Goal: Find contact information: Find contact information

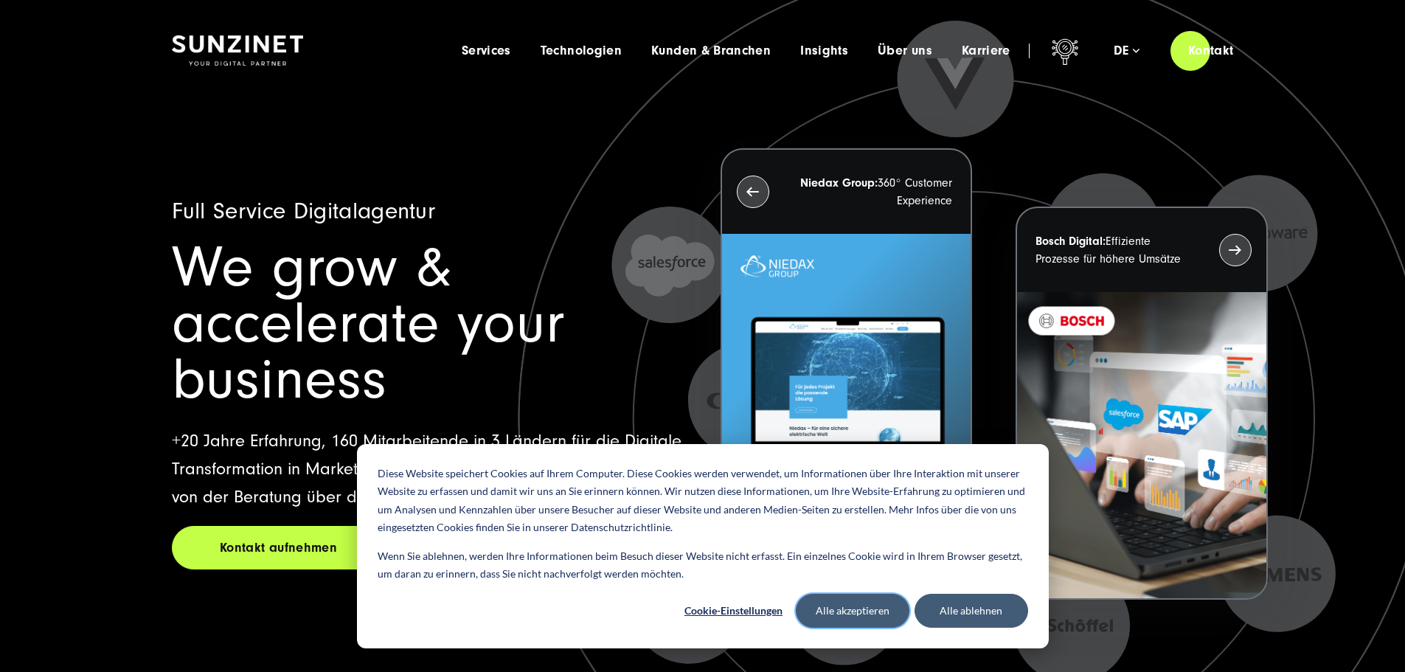
click at [857, 603] on button "Alle akzeptieren" at bounding box center [853, 611] width 114 height 34
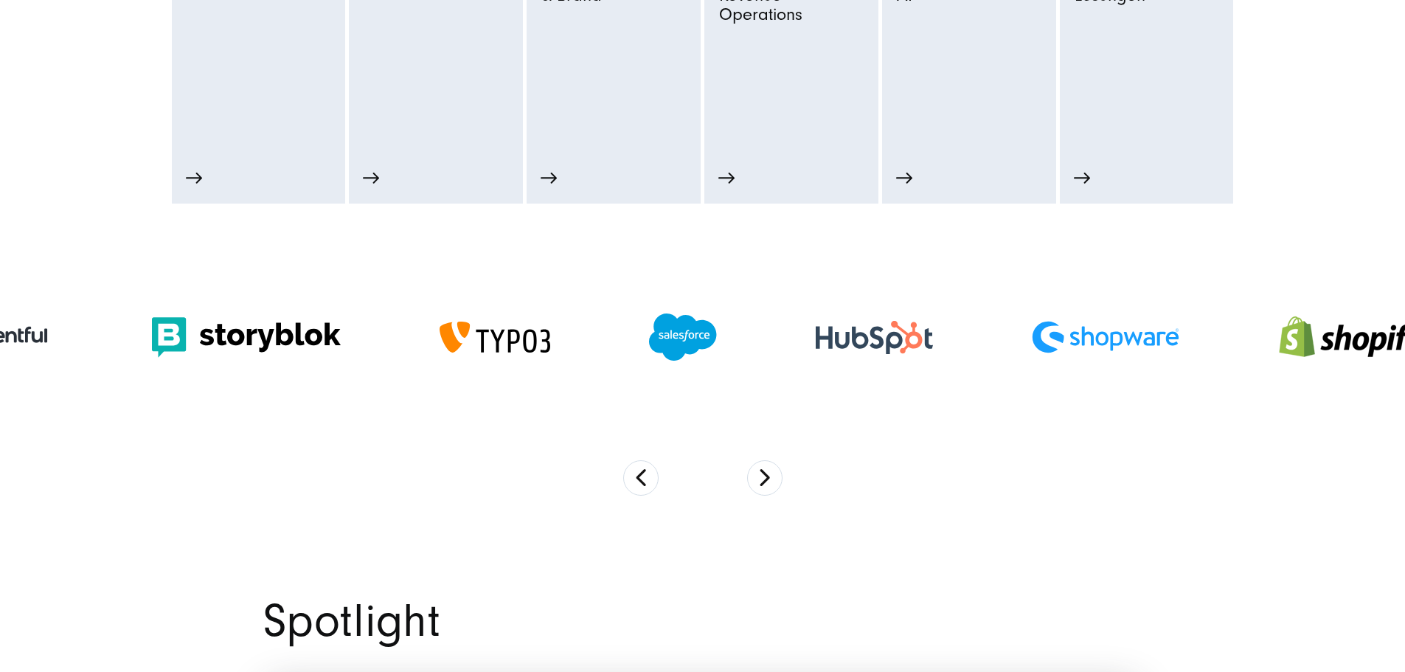
scroll to position [959, 0]
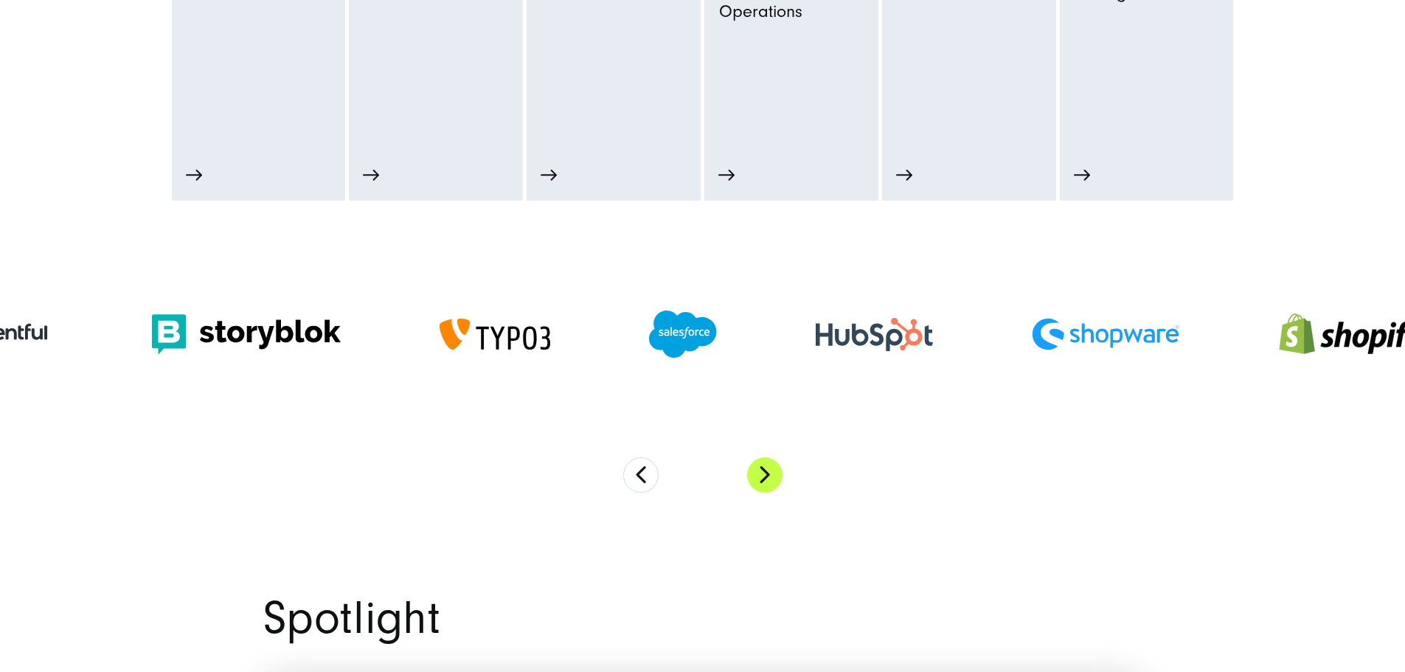
click at [772, 490] on button "Next" at bounding box center [764, 474] width 35 height 35
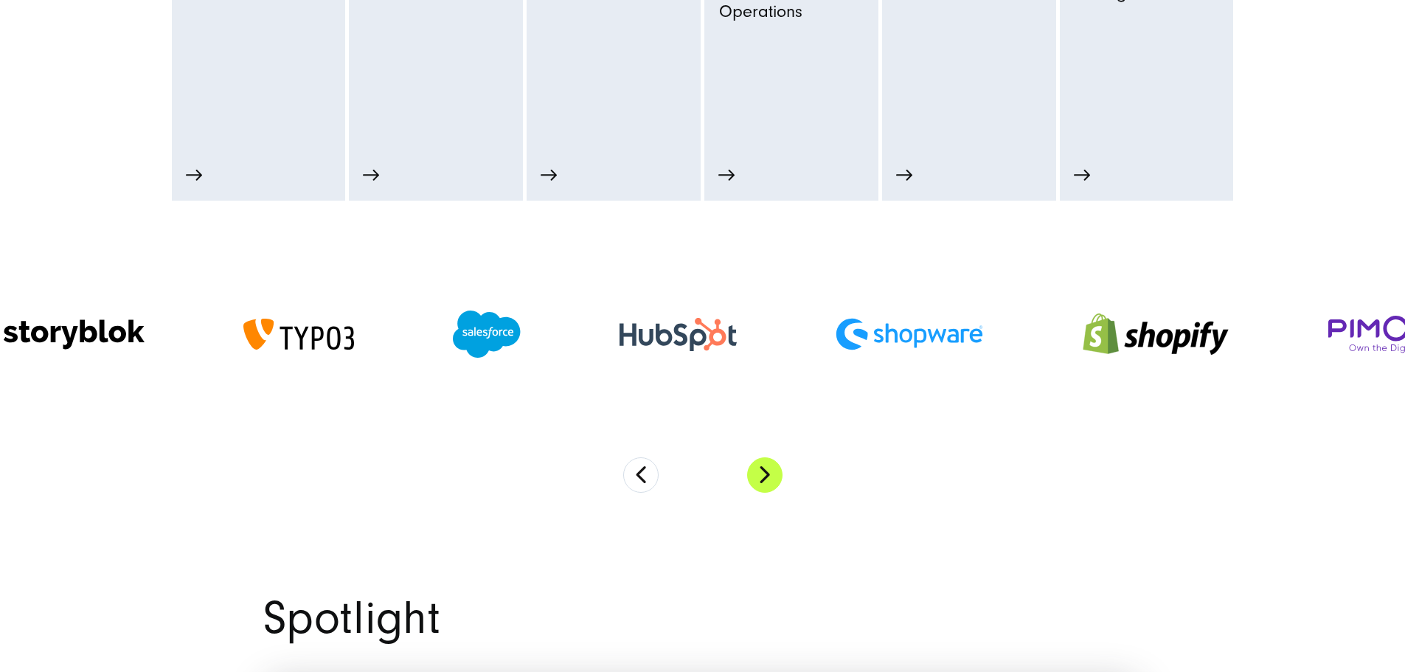
click at [772, 490] on button "Next" at bounding box center [764, 474] width 35 height 35
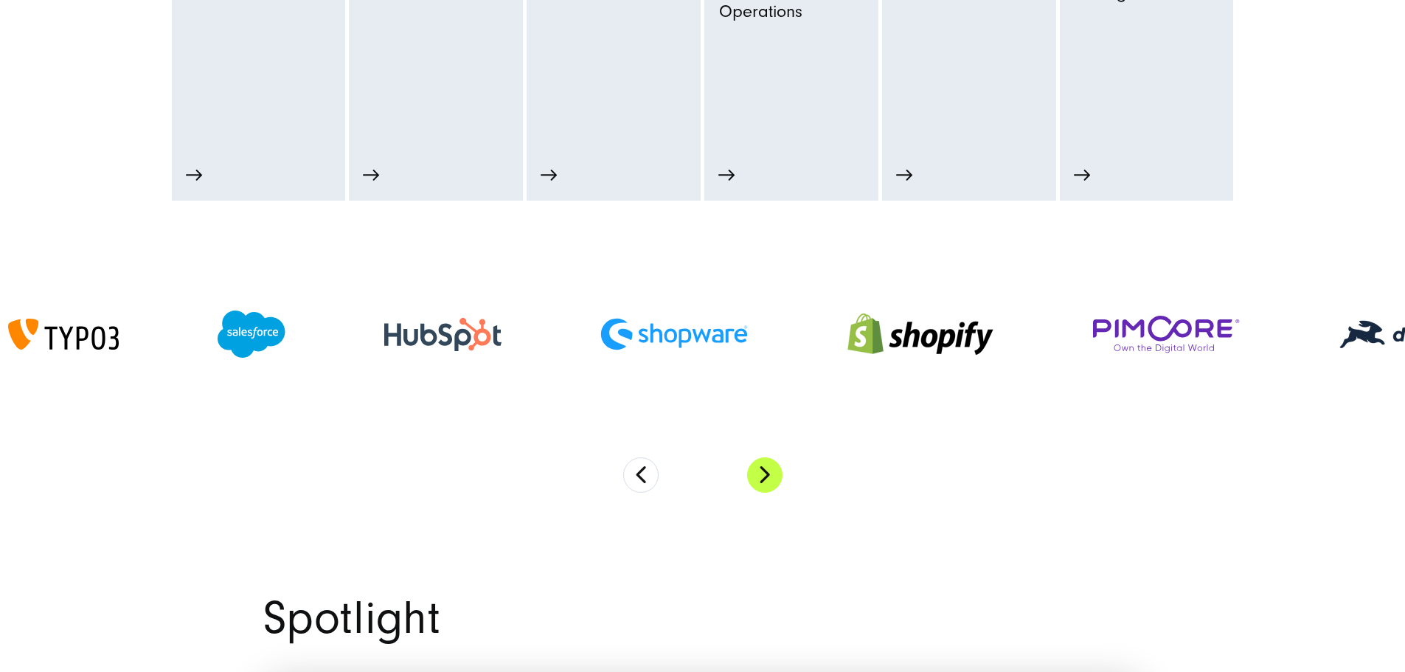
click at [772, 490] on button "Next" at bounding box center [764, 474] width 35 height 35
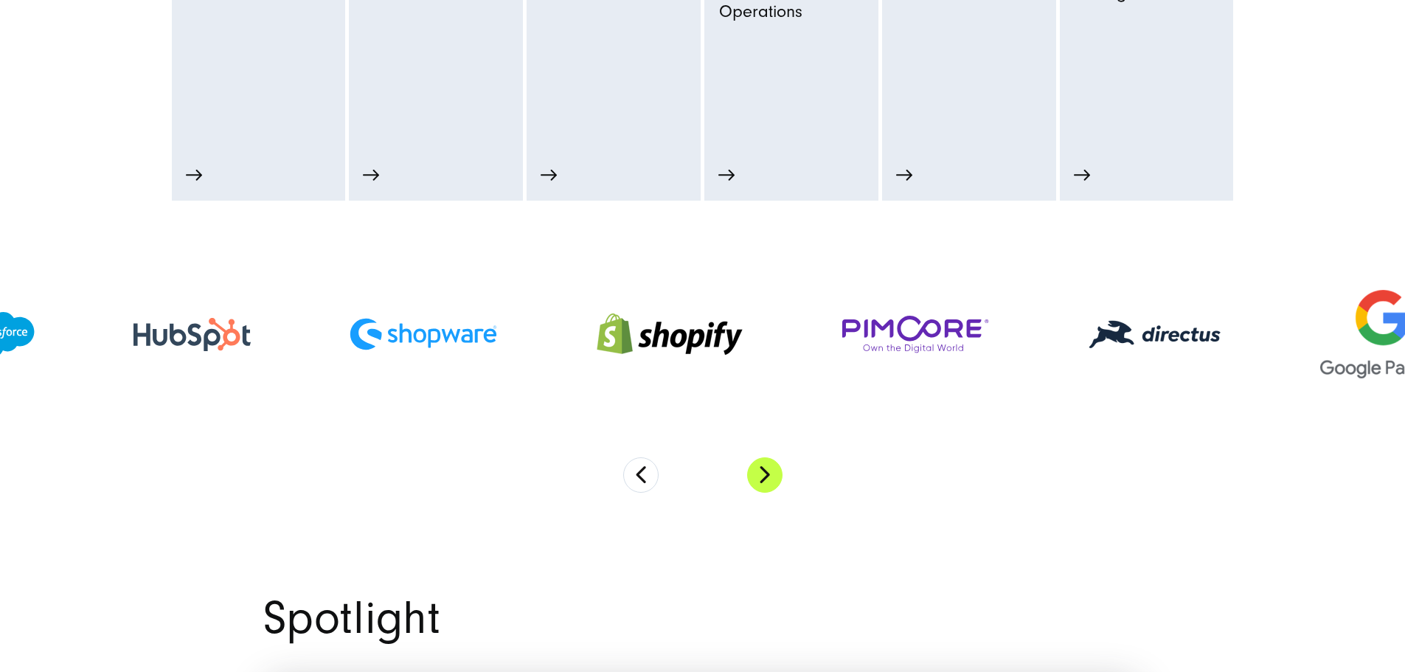
click at [772, 490] on button "Next" at bounding box center [764, 474] width 35 height 35
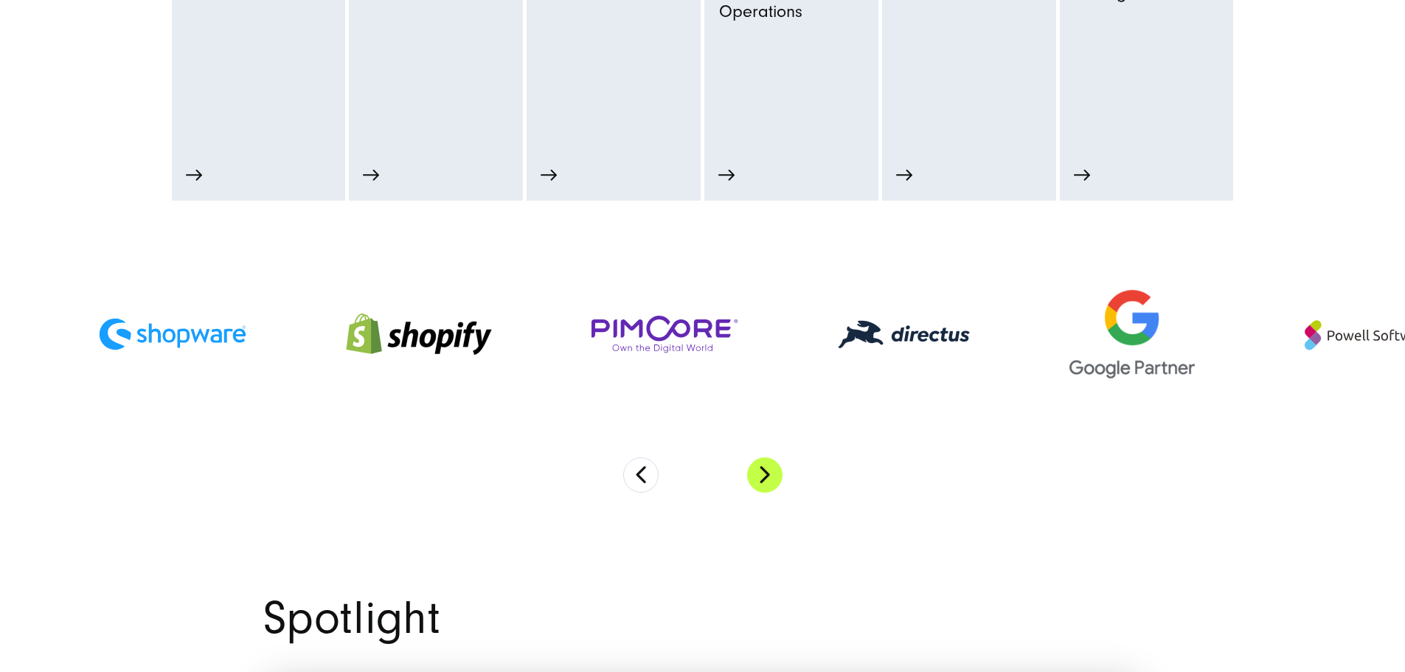
click at [772, 490] on button "Next" at bounding box center [764, 474] width 35 height 35
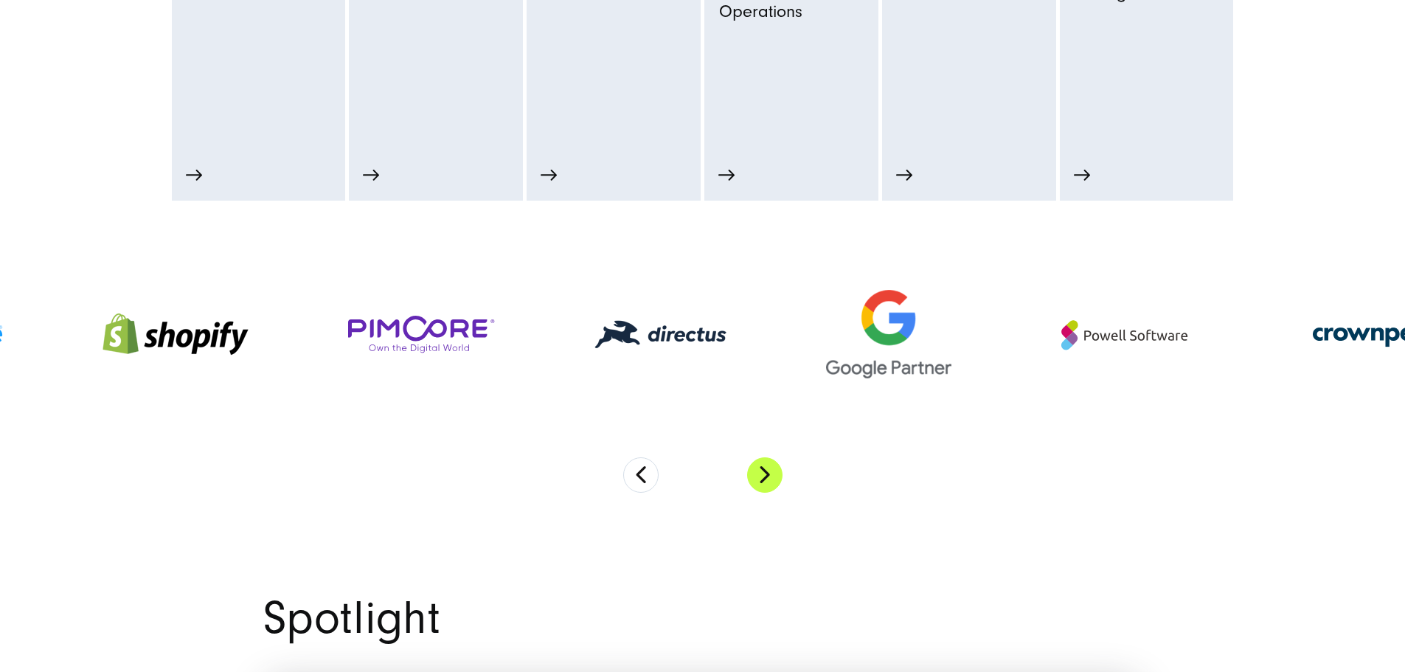
click at [772, 490] on button "Next" at bounding box center [764, 474] width 35 height 35
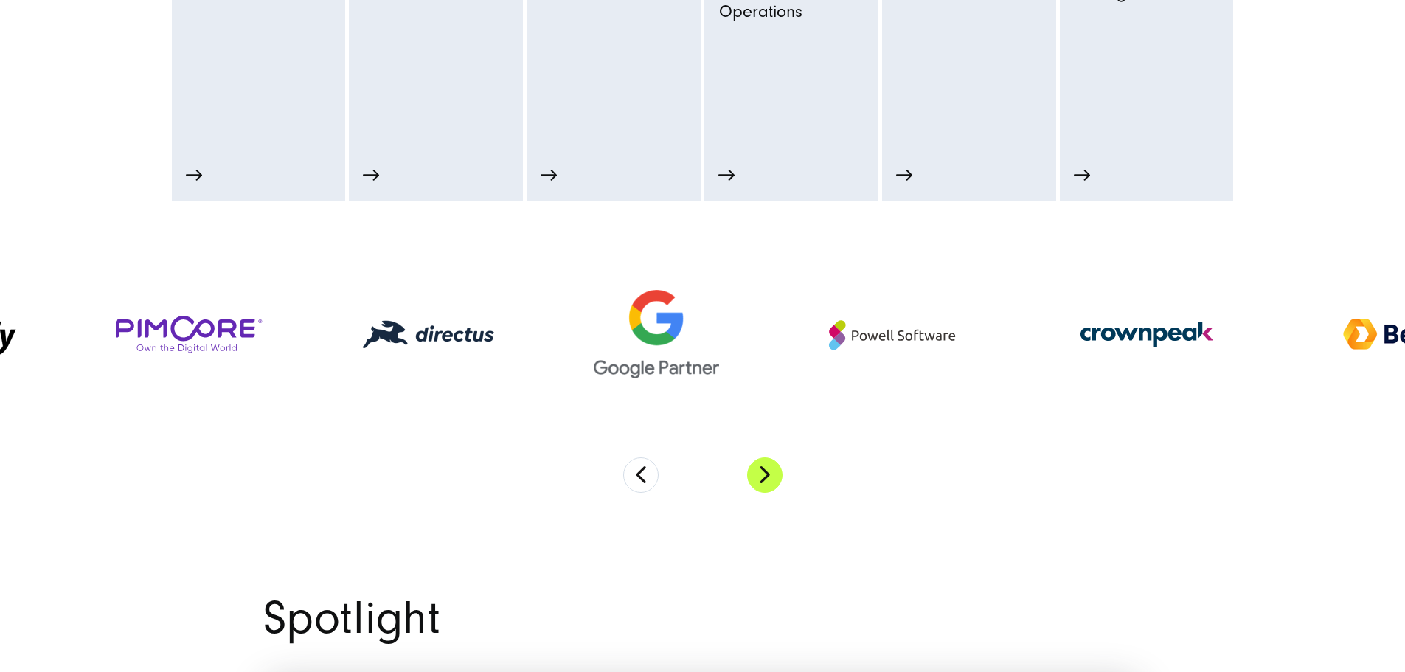
click at [772, 490] on button "Next" at bounding box center [764, 474] width 35 height 35
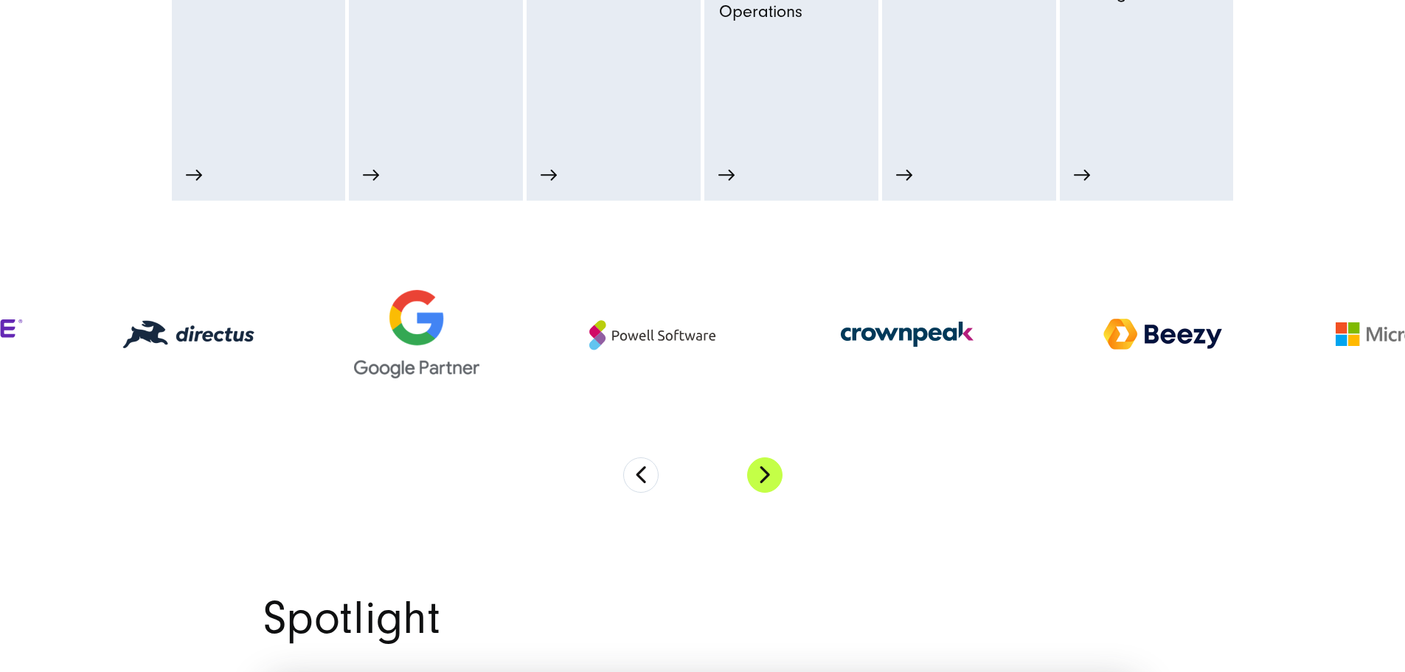
click at [772, 490] on button "Next" at bounding box center [764, 474] width 35 height 35
click at [772, 491] on button "Next" at bounding box center [764, 474] width 35 height 35
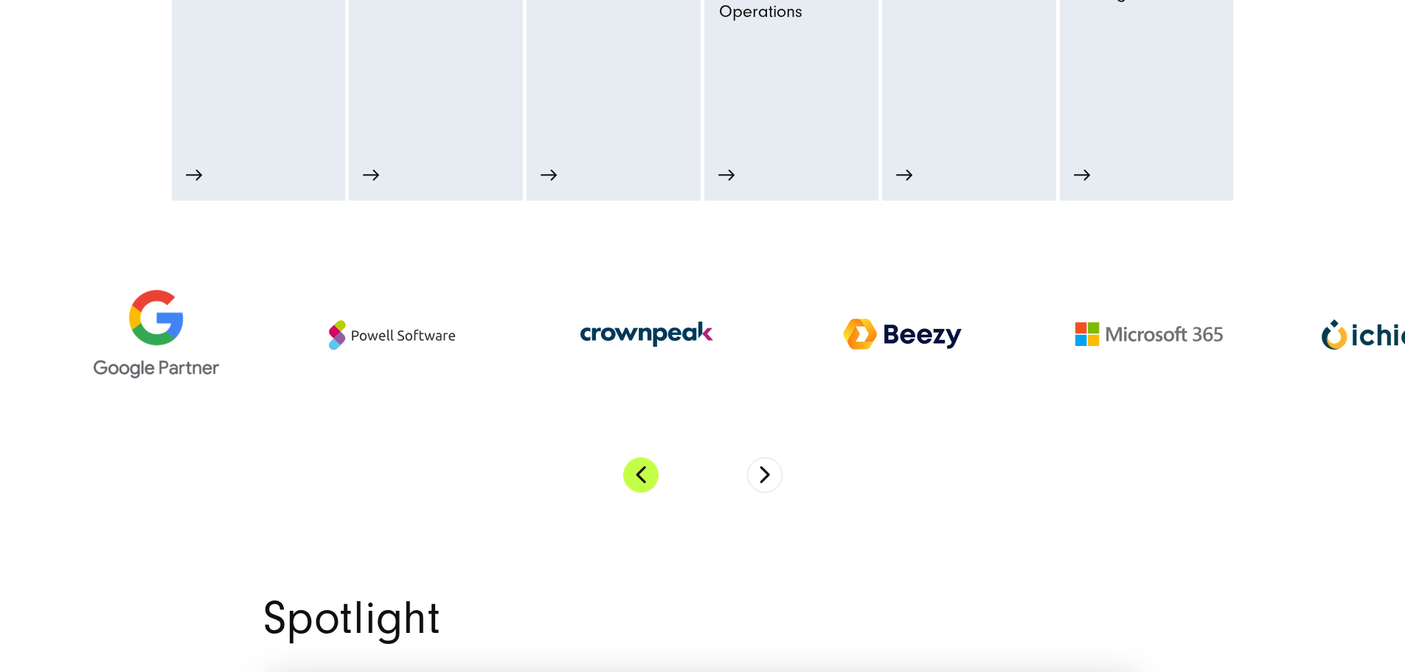
click at [647, 488] on button "Previous" at bounding box center [640, 474] width 35 height 35
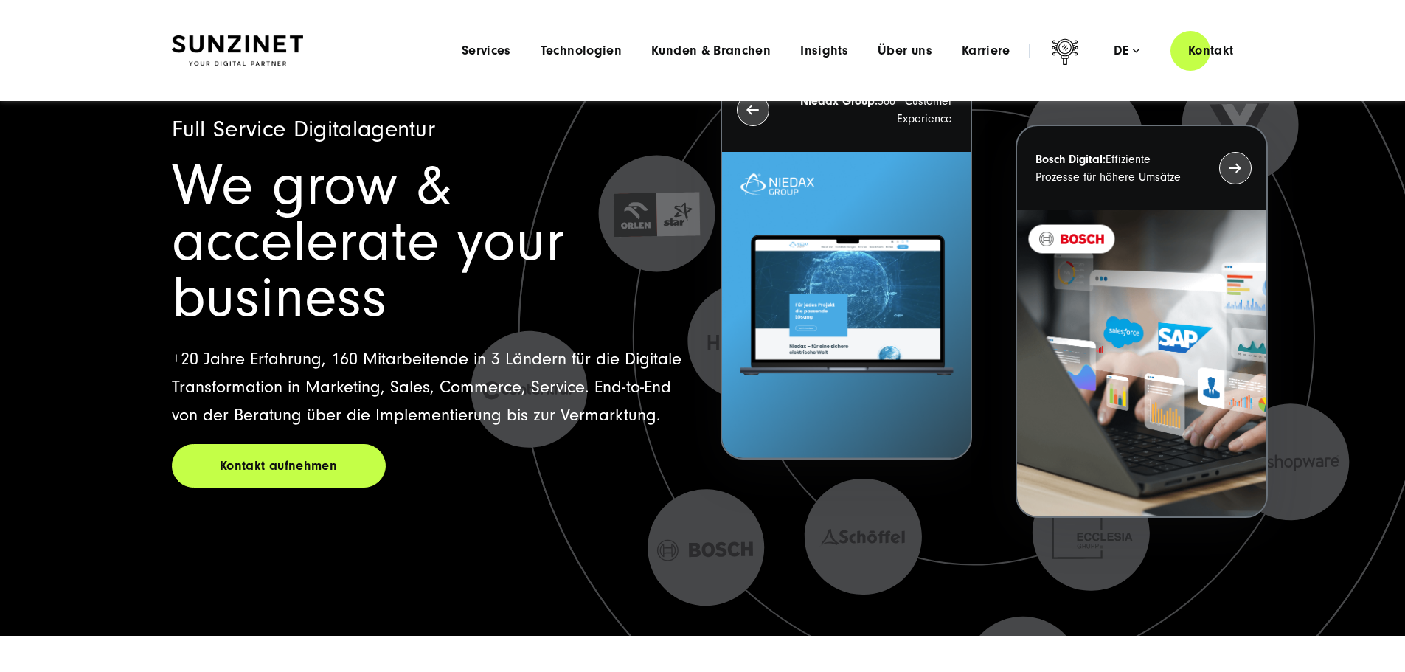
scroll to position [0, 0]
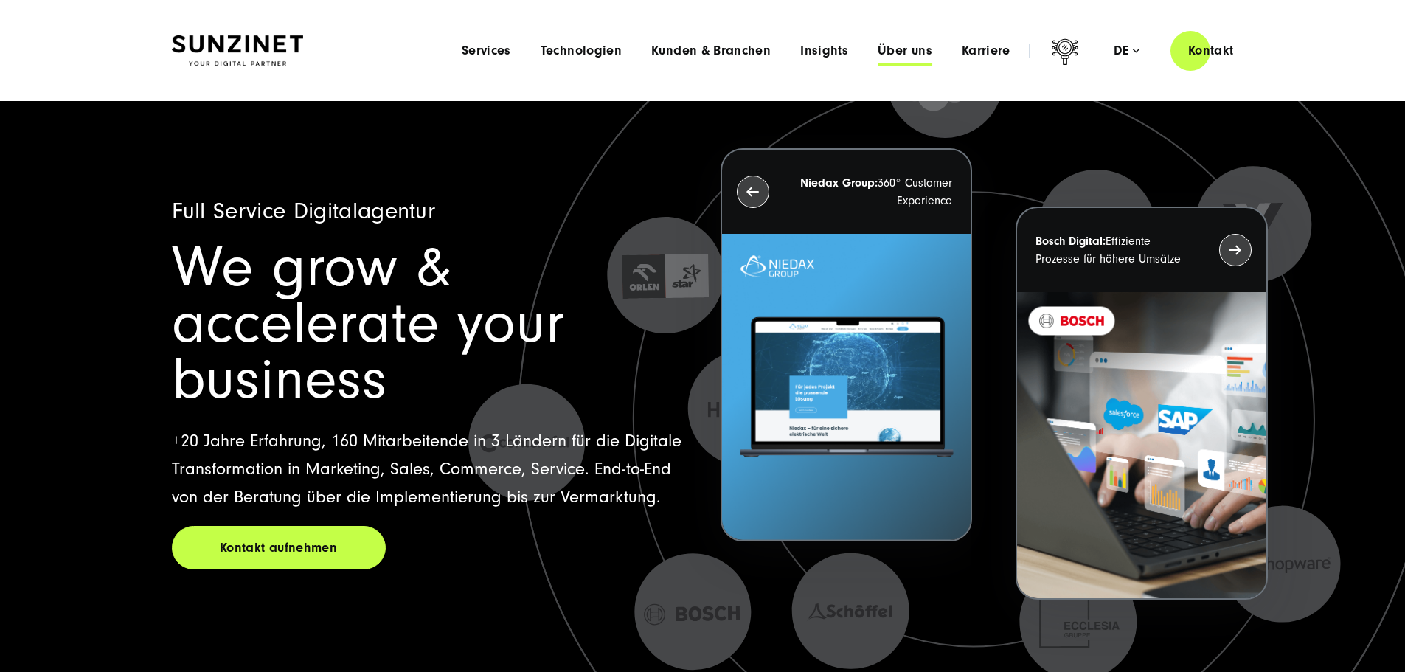
click at [878, 51] on span "Über uns" at bounding box center [905, 51] width 55 height 15
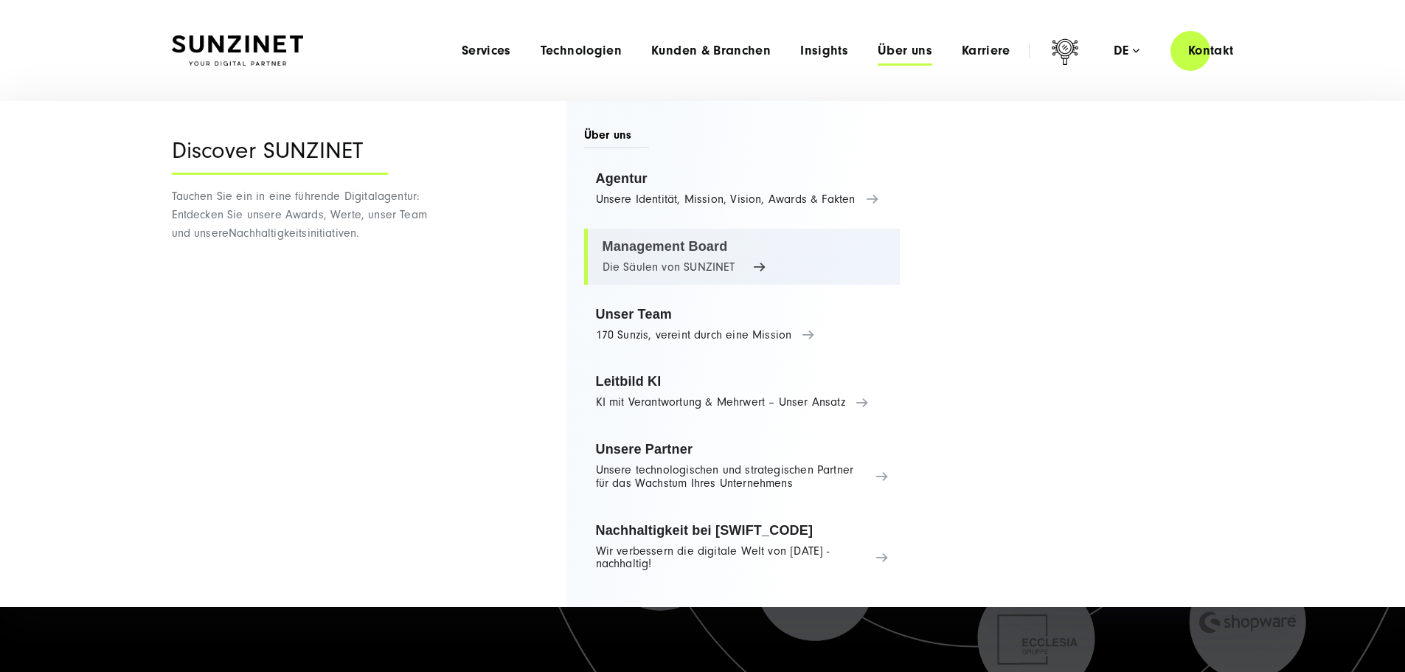
click at [636, 243] on link "Management Board Die Säulen von SUNZINET" at bounding box center [742, 257] width 316 height 56
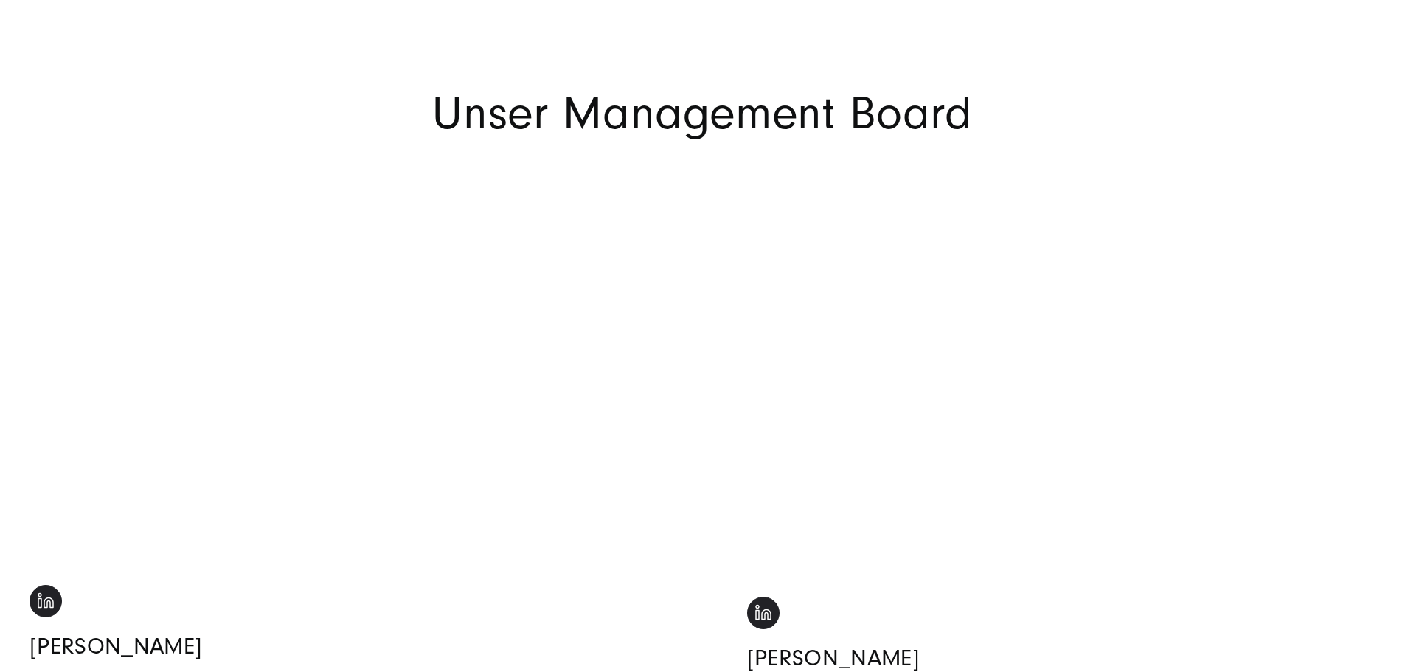
scroll to position [221, 0]
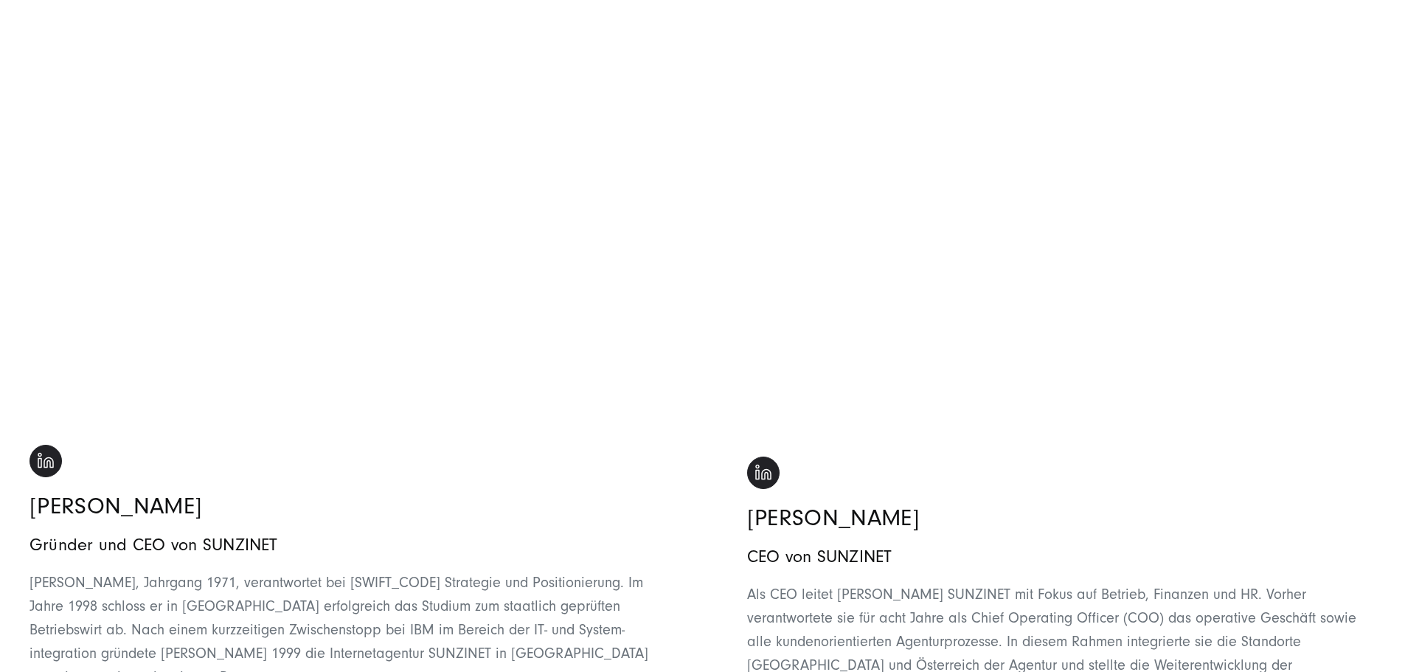
click at [45, 477] on img at bounding box center [46, 461] width 32 height 32
